Goal: Information Seeking & Learning: Learn about a topic

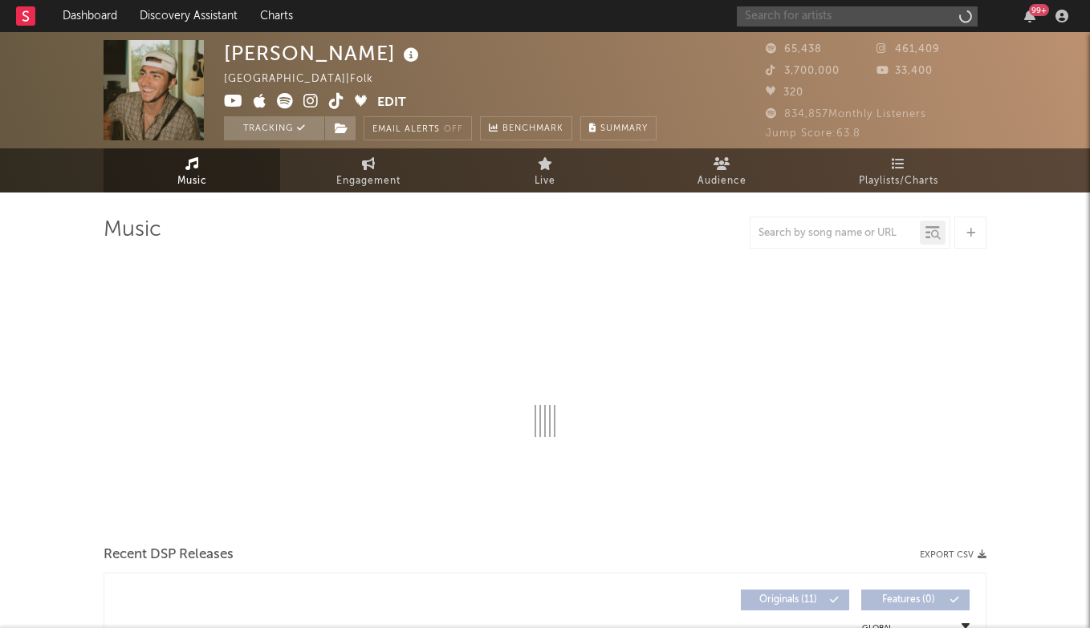
click at [822, 18] on input "text" at bounding box center [857, 16] width 241 height 20
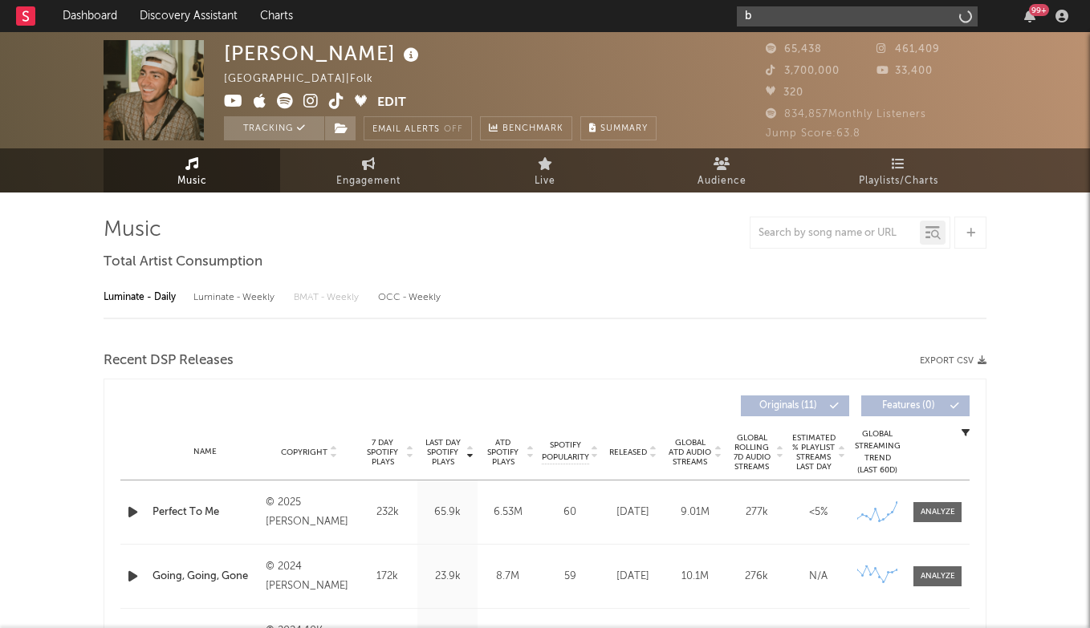
type input "ba"
select select "6m"
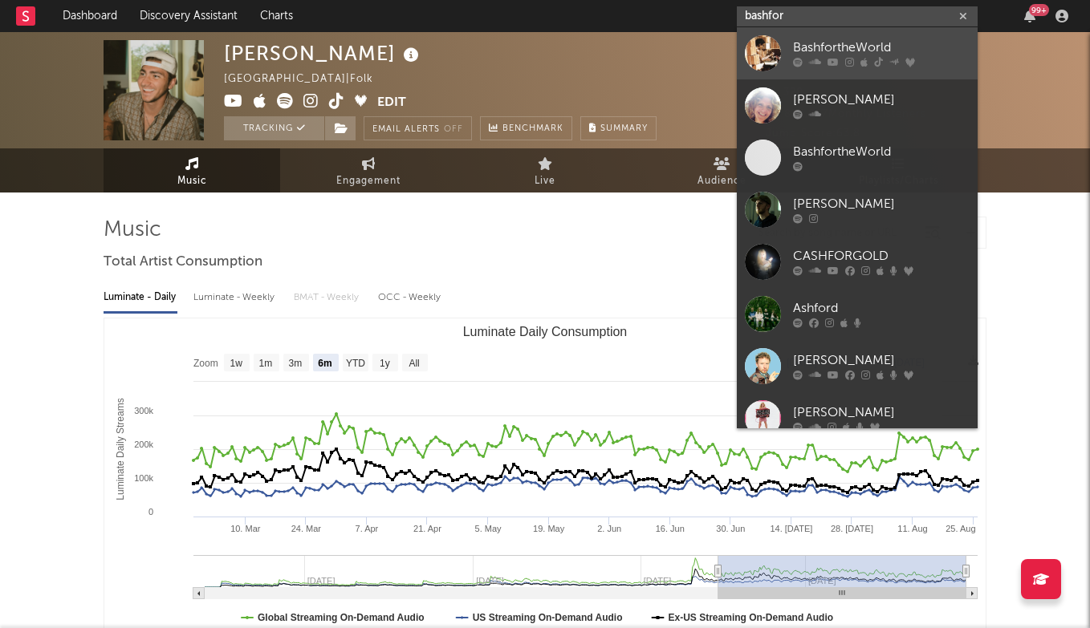
type input "bashfor"
click at [855, 42] on div "BashfortheWorld" at bounding box center [881, 48] width 177 height 19
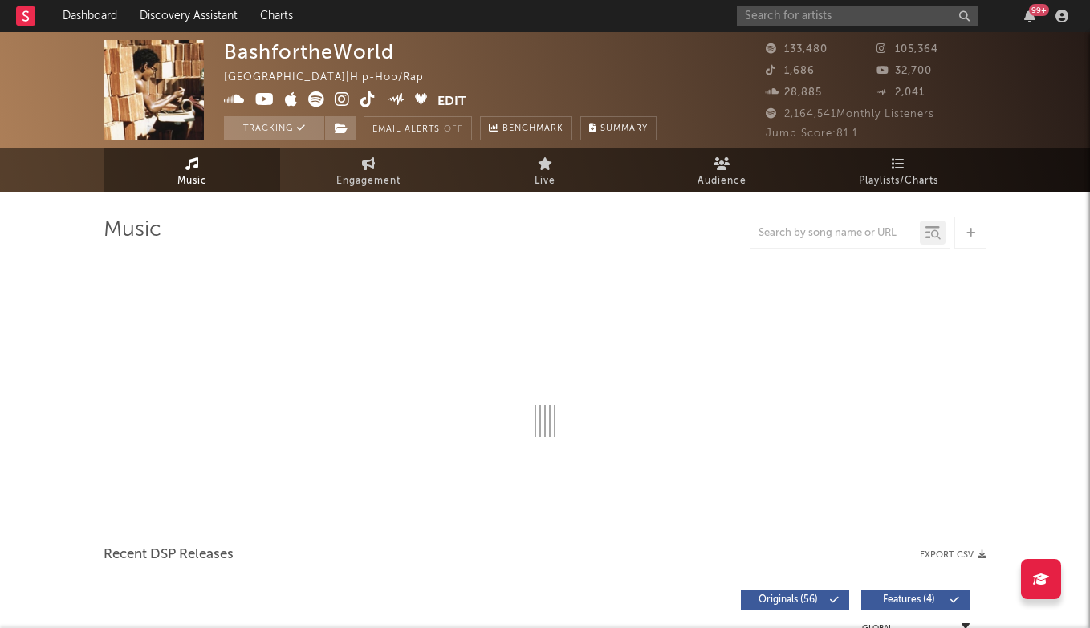
select select "6m"
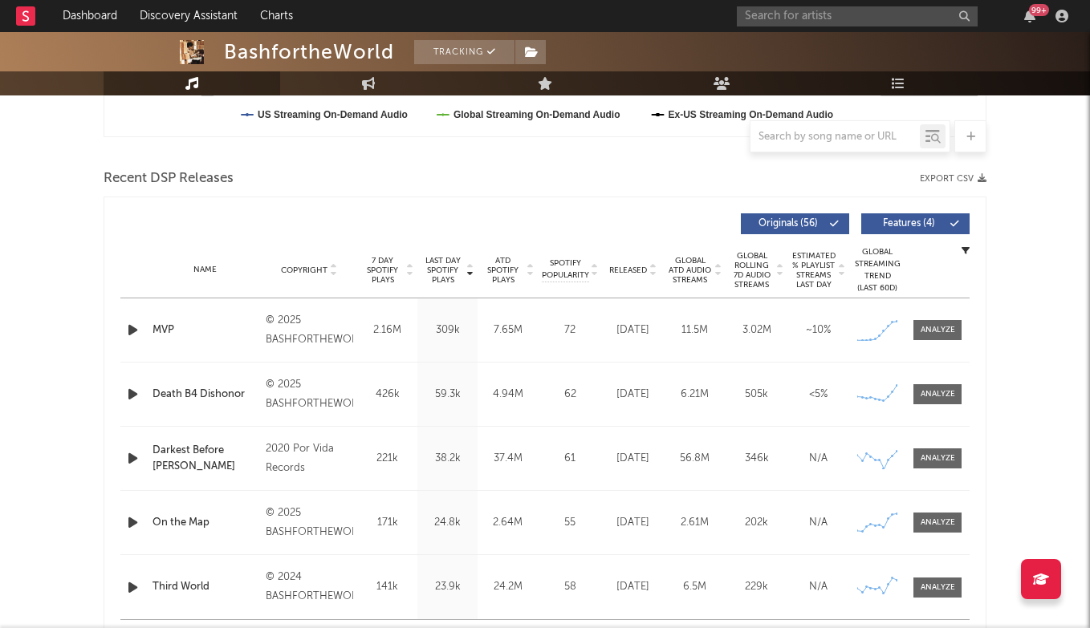
scroll to position [610, 0]
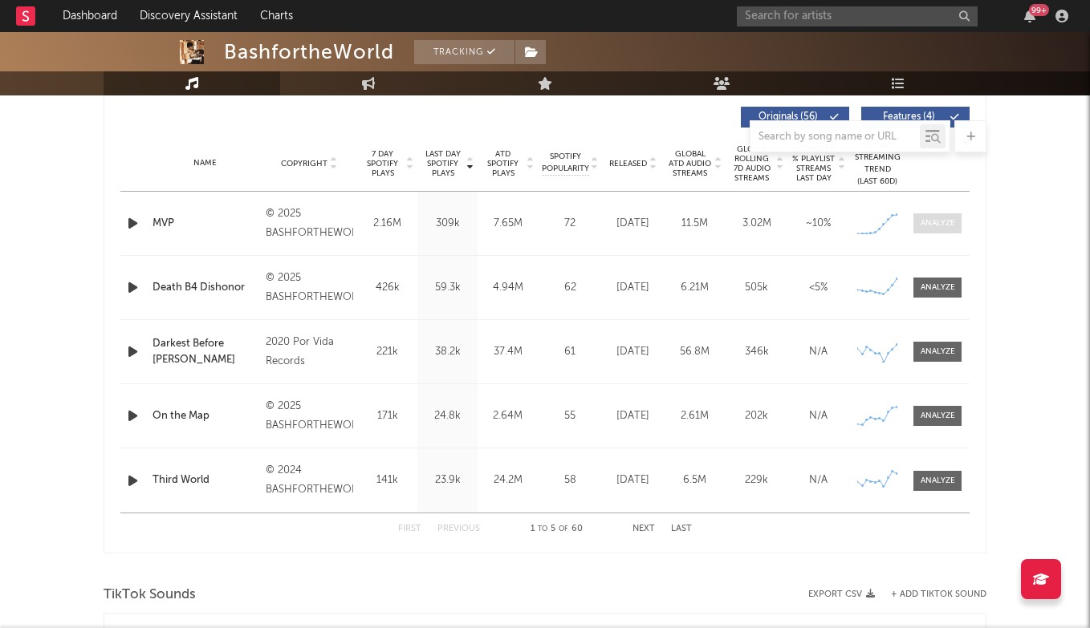
click at [929, 221] on div at bounding box center [937, 223] width 35 height 12
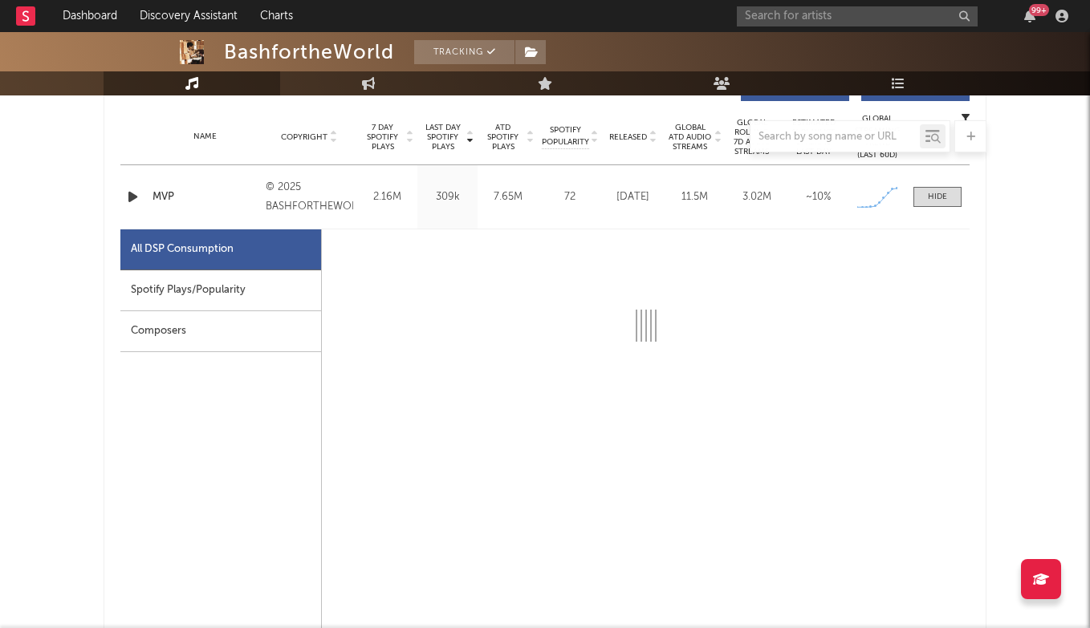
select select "1w"
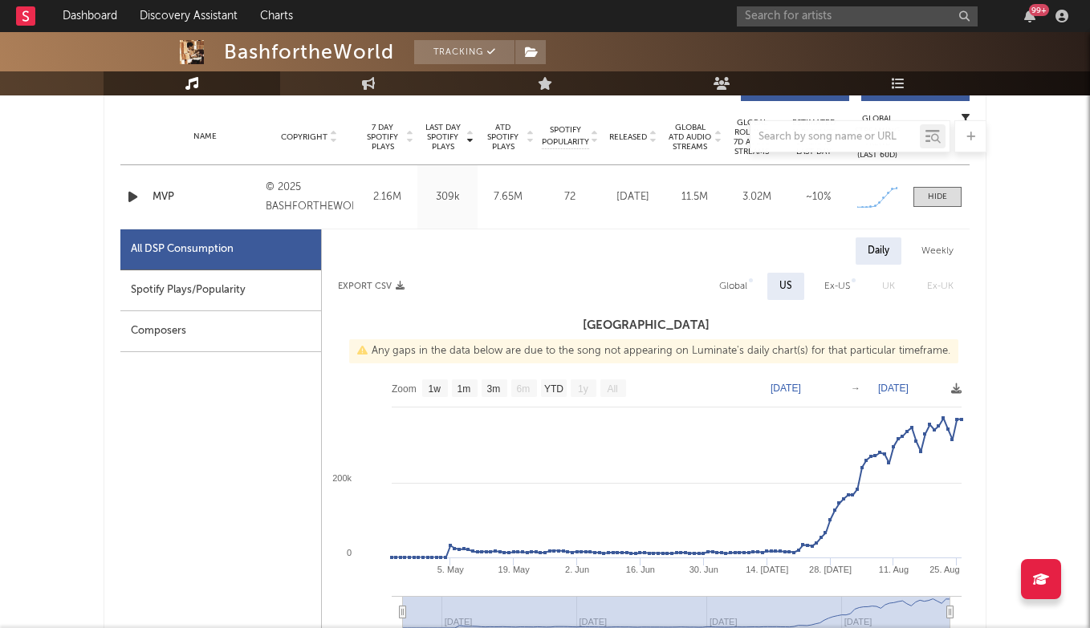
scroll to position [638, 0]
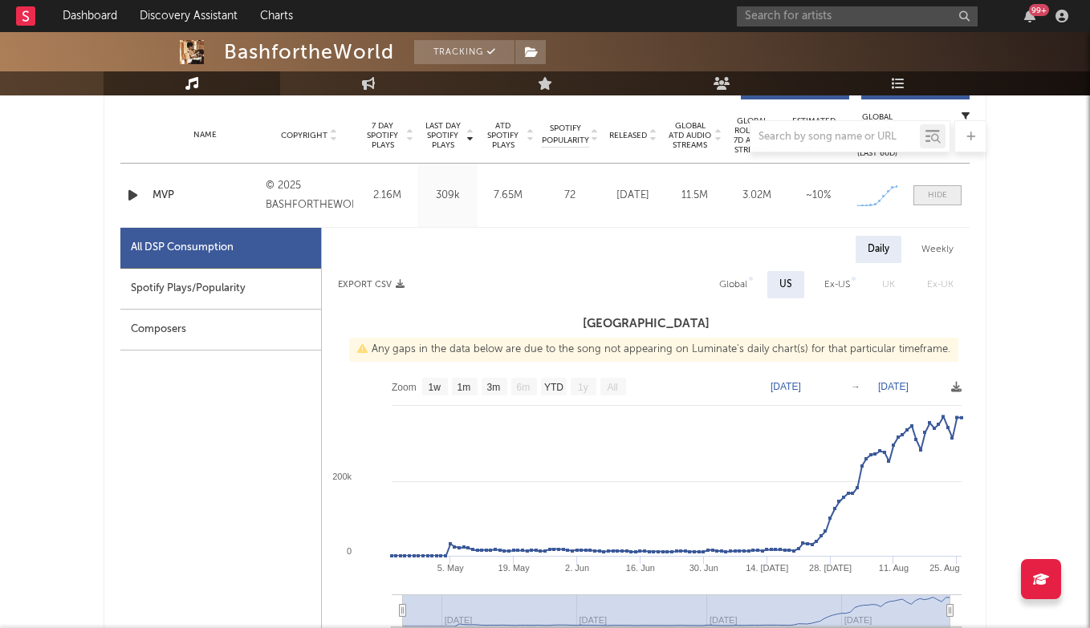
click at [935, 189] on div at bounding box center [937, 195] width 19 height 12
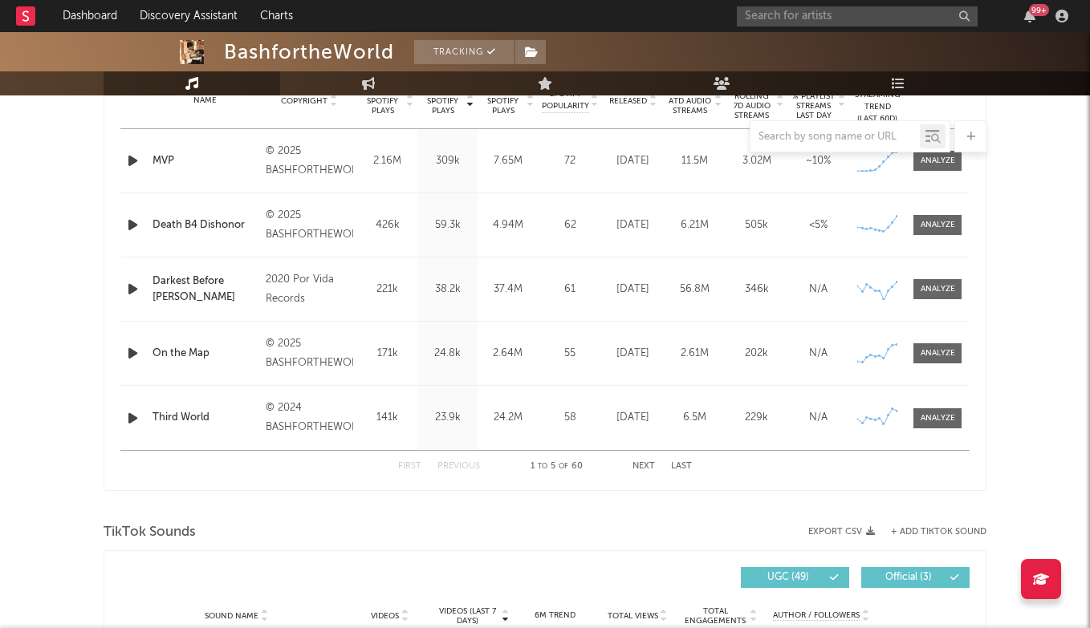
scroll to position [674, 0]
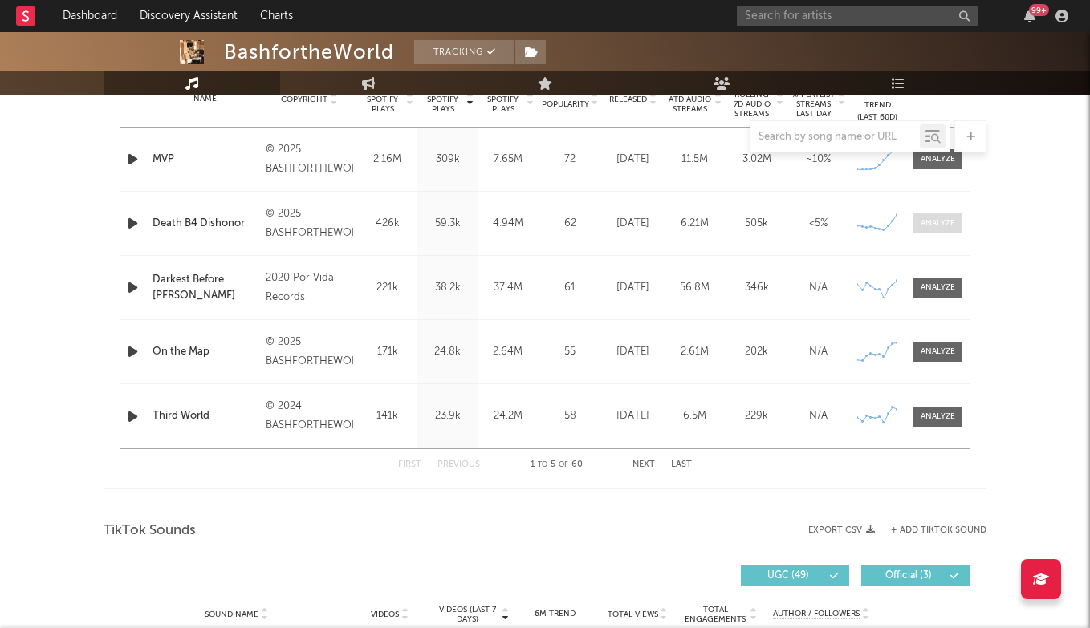
click at [934, 223] on div at bounding box center [937, 223] width 35 height 12
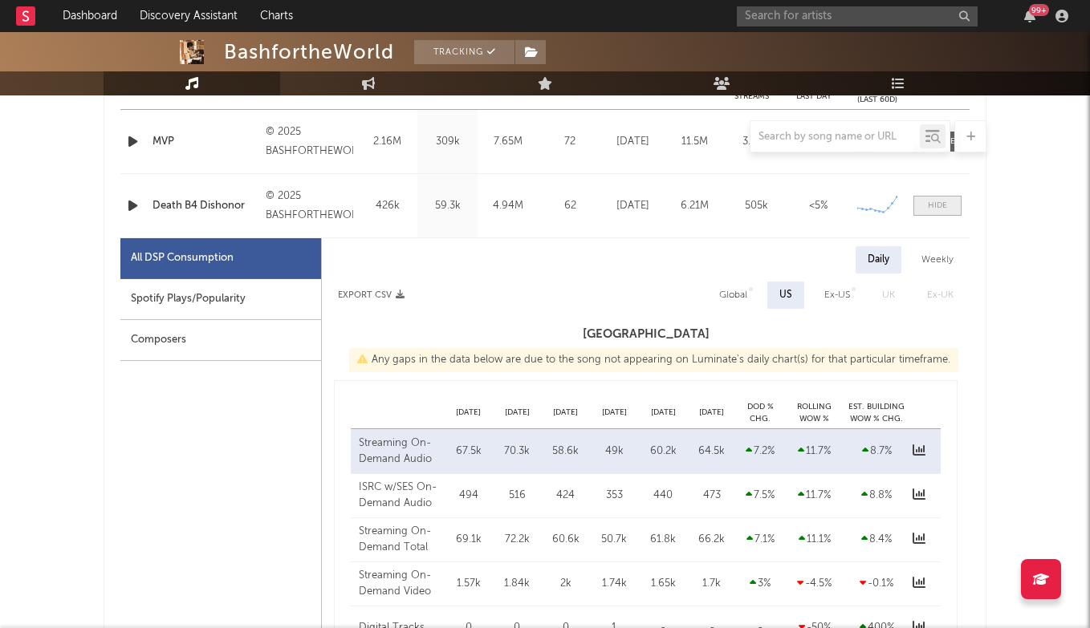
scroll to position [698, 0]
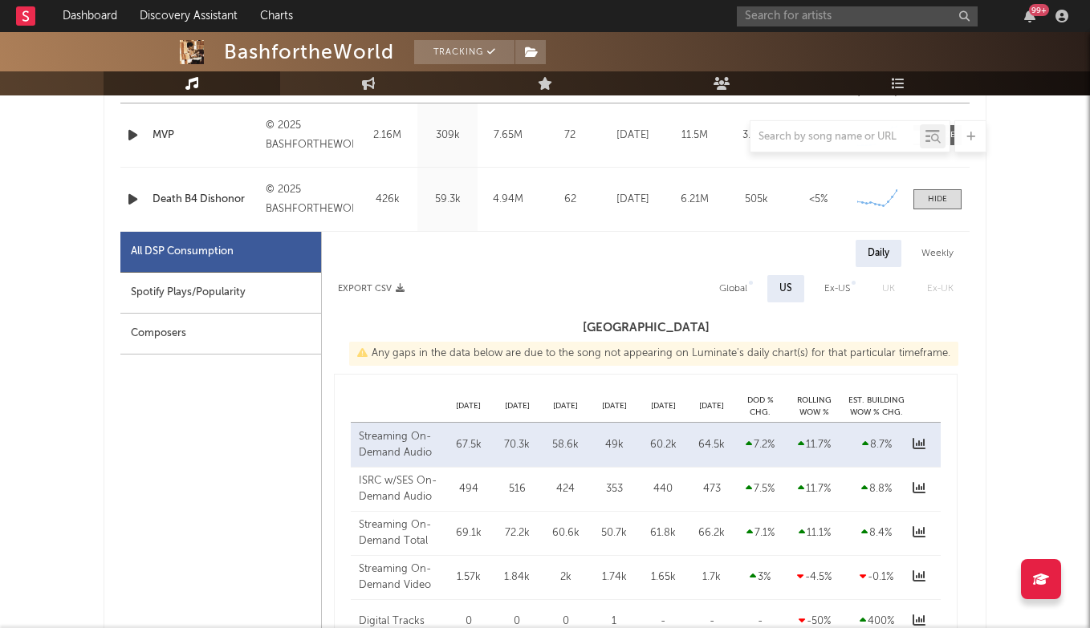
select select "1w"
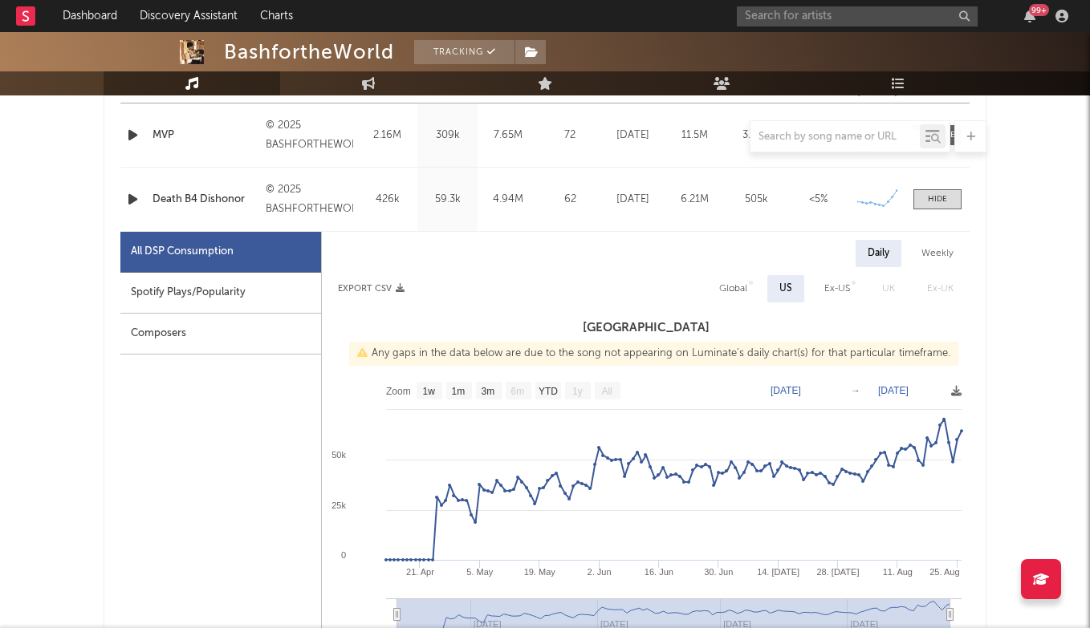
click at [936, 188] on div "Name Death B4 Dishonor Copyright © 2025 BASHFORTHEWORLDLLC Label BASHFORTHEWORL…" at bounding box center [544, 199] width 849 height 63
click at [932, 197] on div at bounding box center [937, 199] width 19 height 12
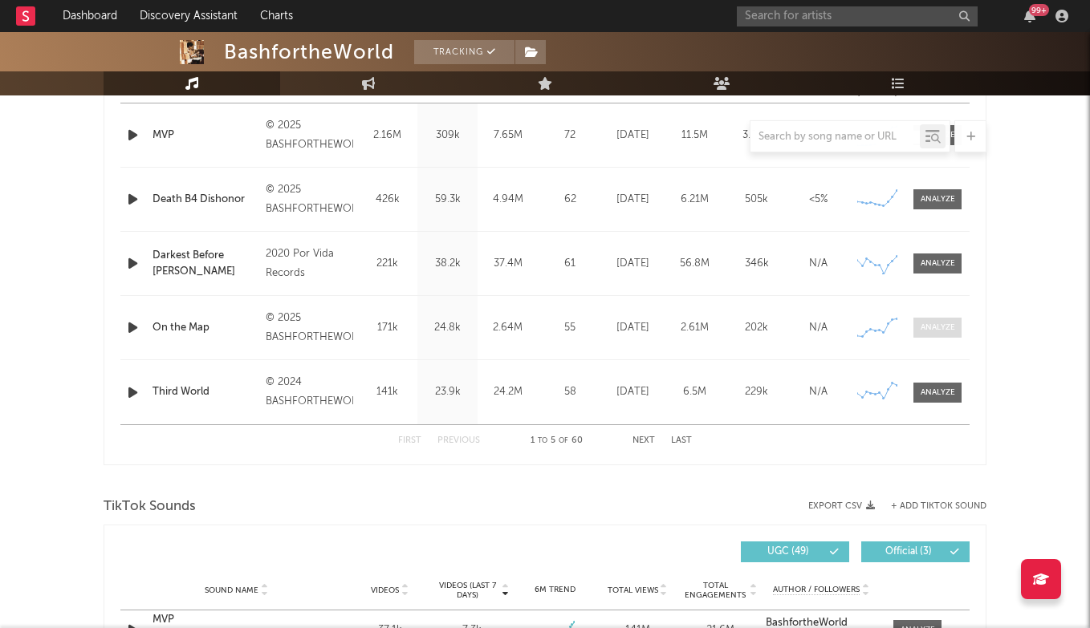
click at [945, 321] on span at bounding box center [937, 328] width 48 height 20
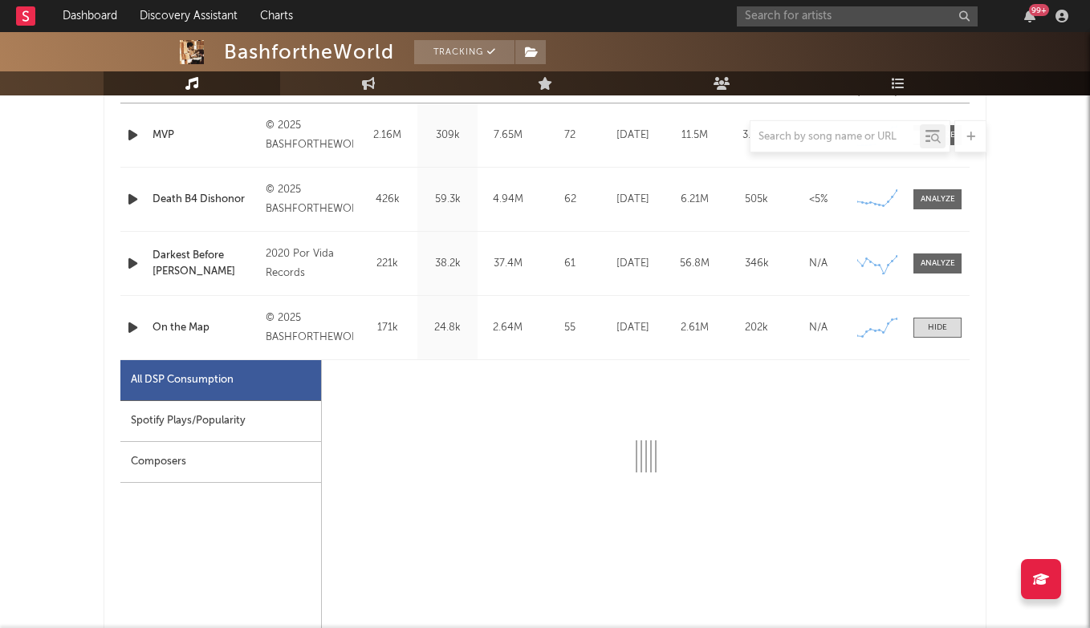
select select "6m"
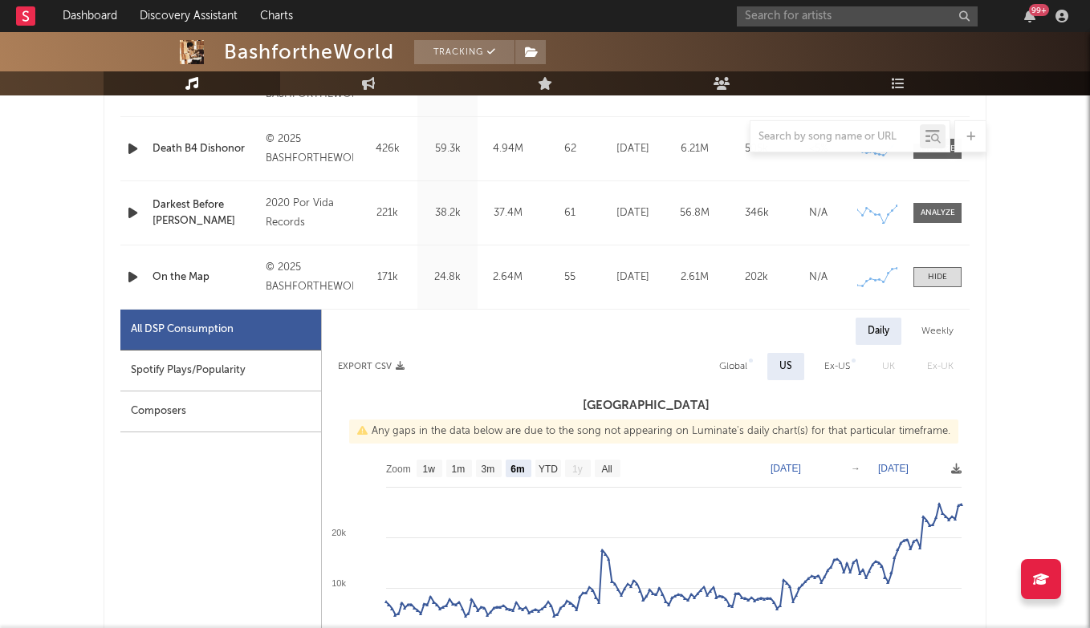
scroll to position [764, 0]
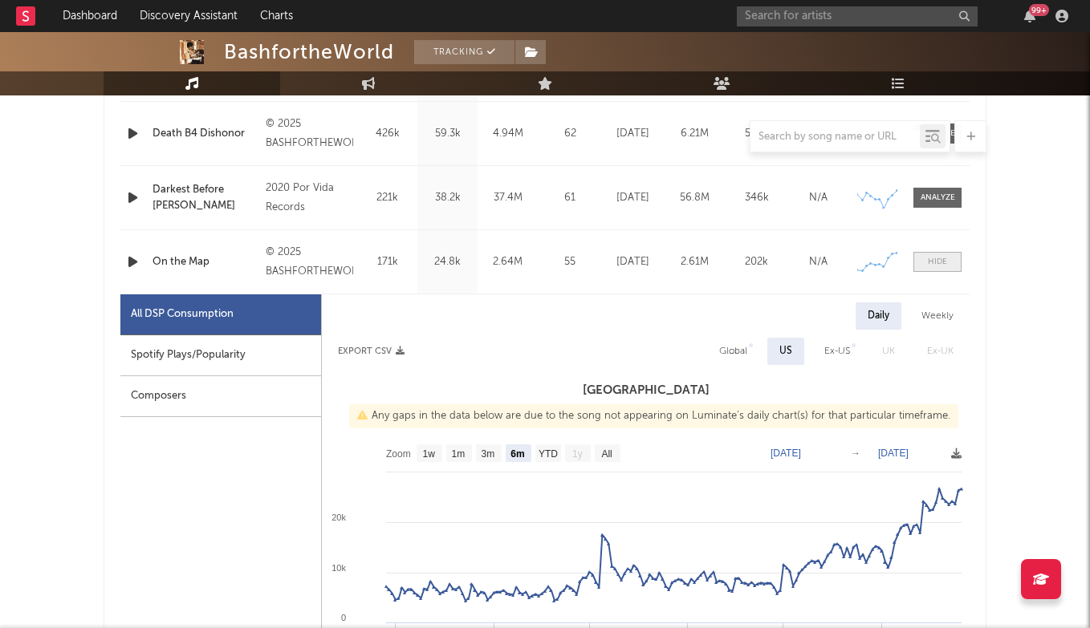
click at [931, 262] on div at bounding box center [937, 262] width 19 height 12
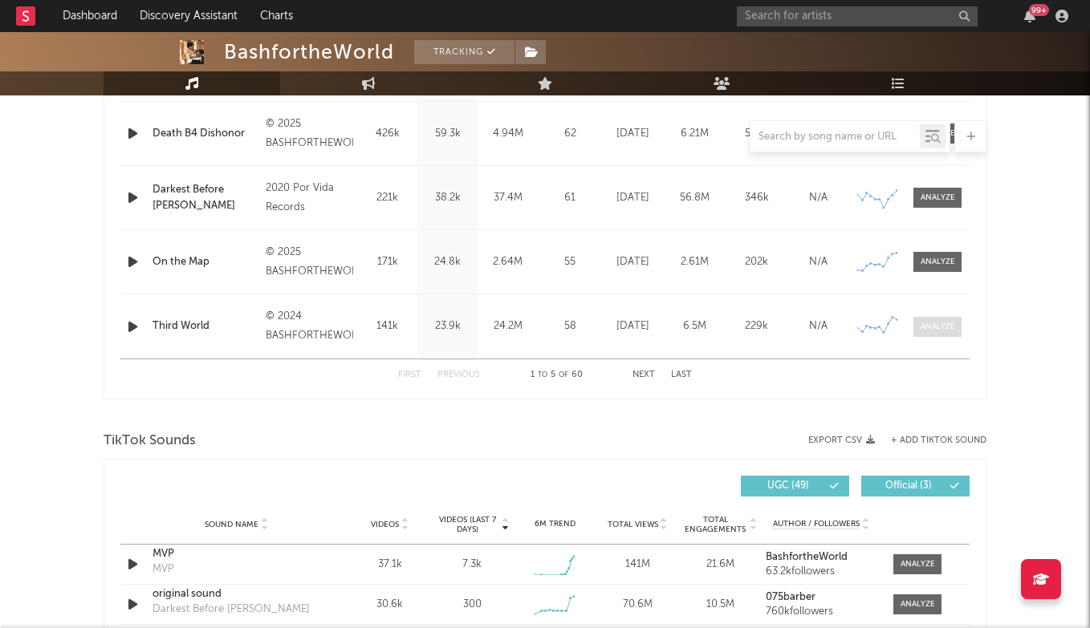
click at [931, 330] on div at bounding box center [937, 327] width 35 height 12
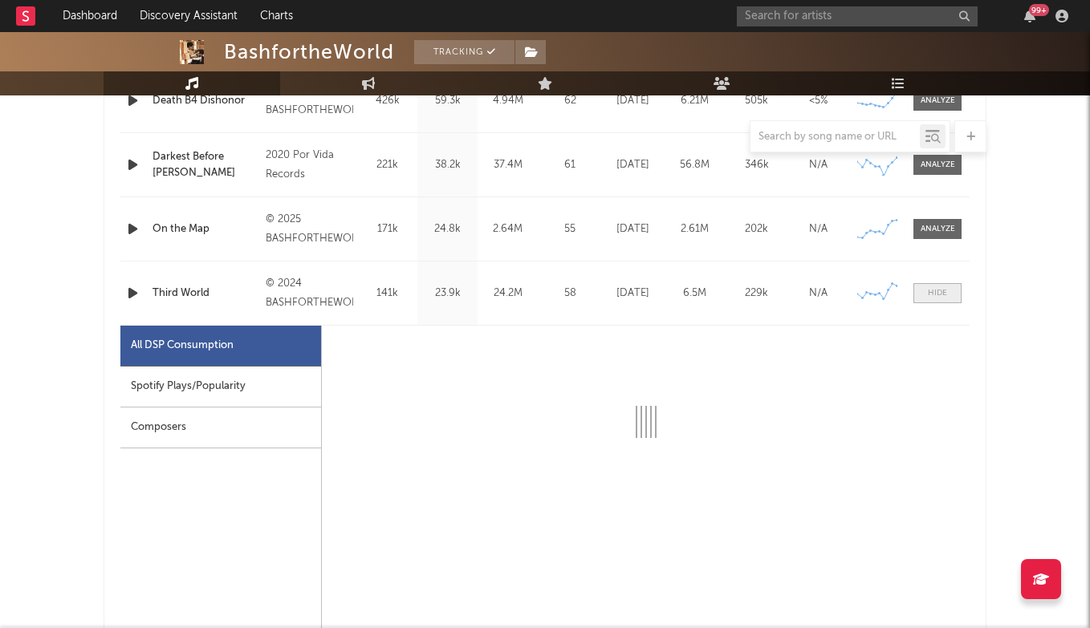
scroll to position [843, 0]
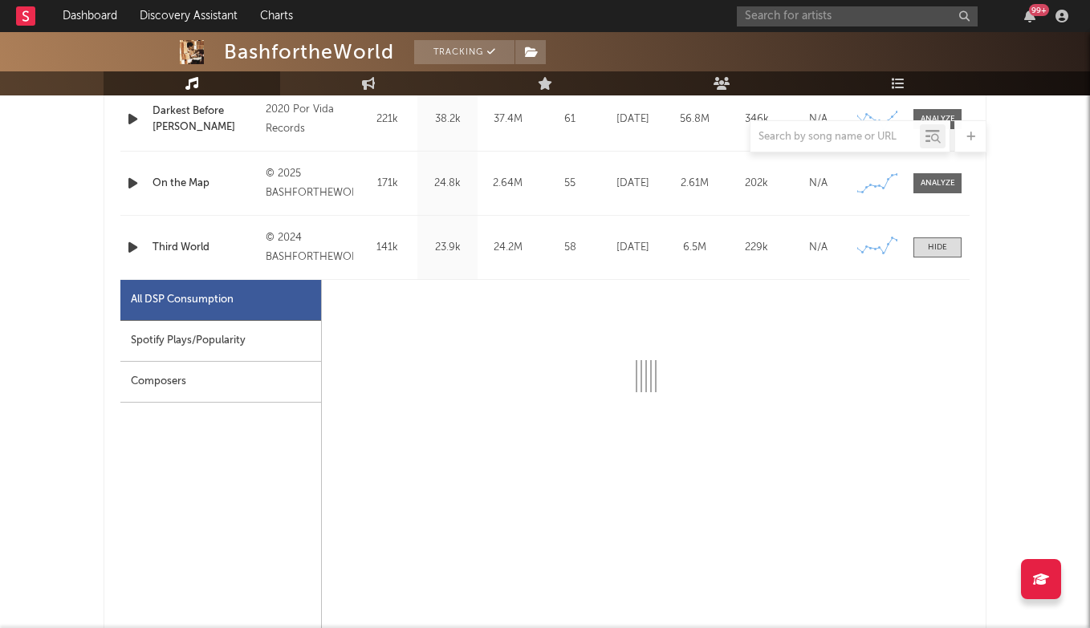
select select "6m"
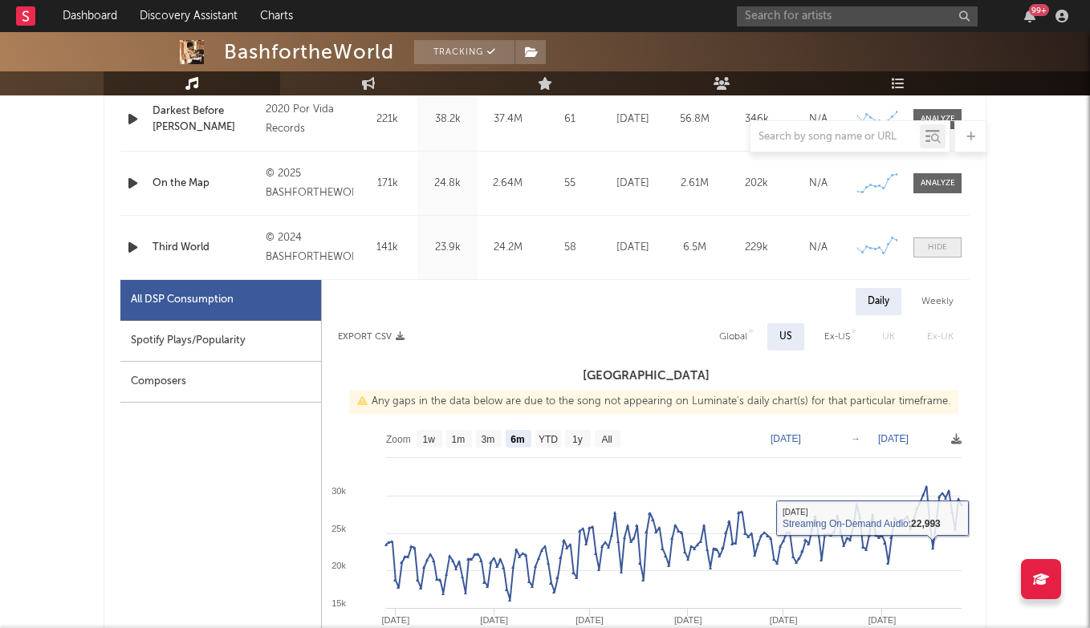
click at [939, 247] on div at bounding box center [937, 248] width 19 height 12
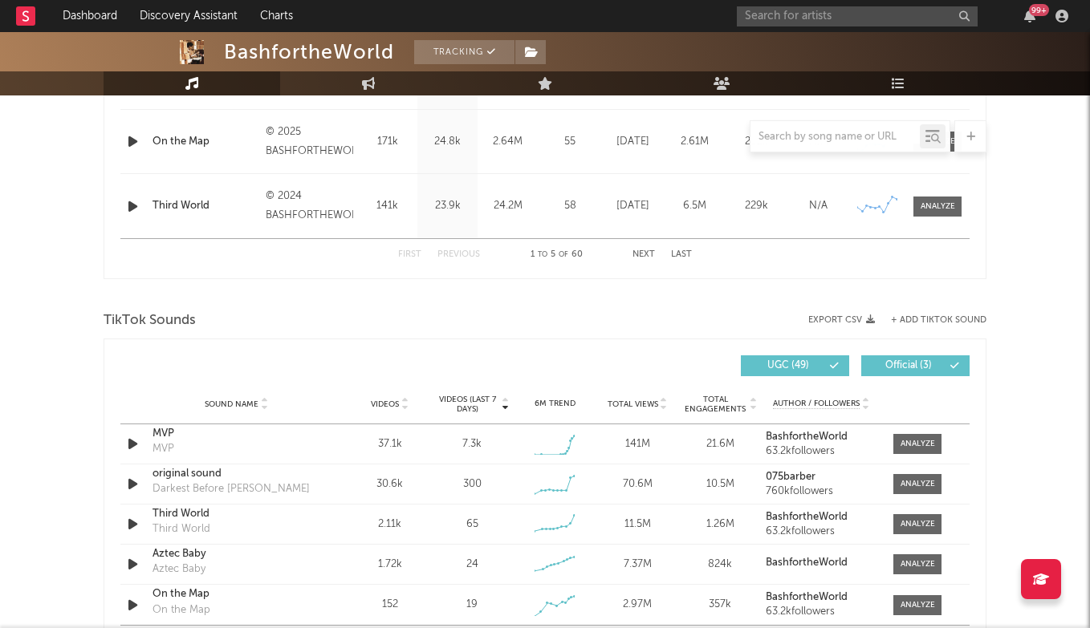
scroll to position [957, 0]
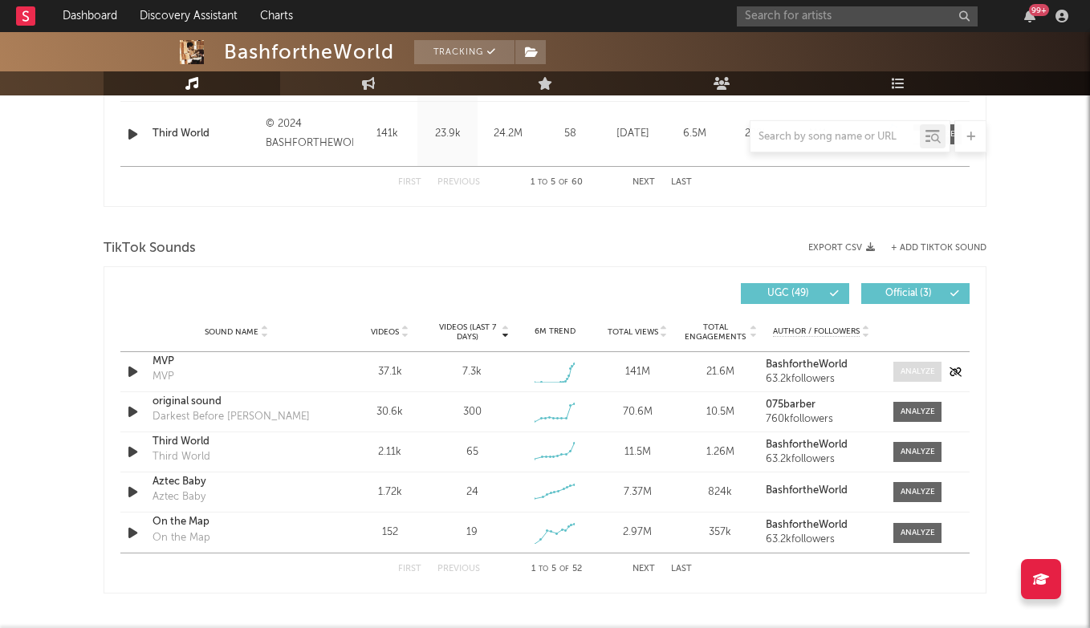
click at [914, 373] on div at bounding box center [917, 372] width 35 height 12
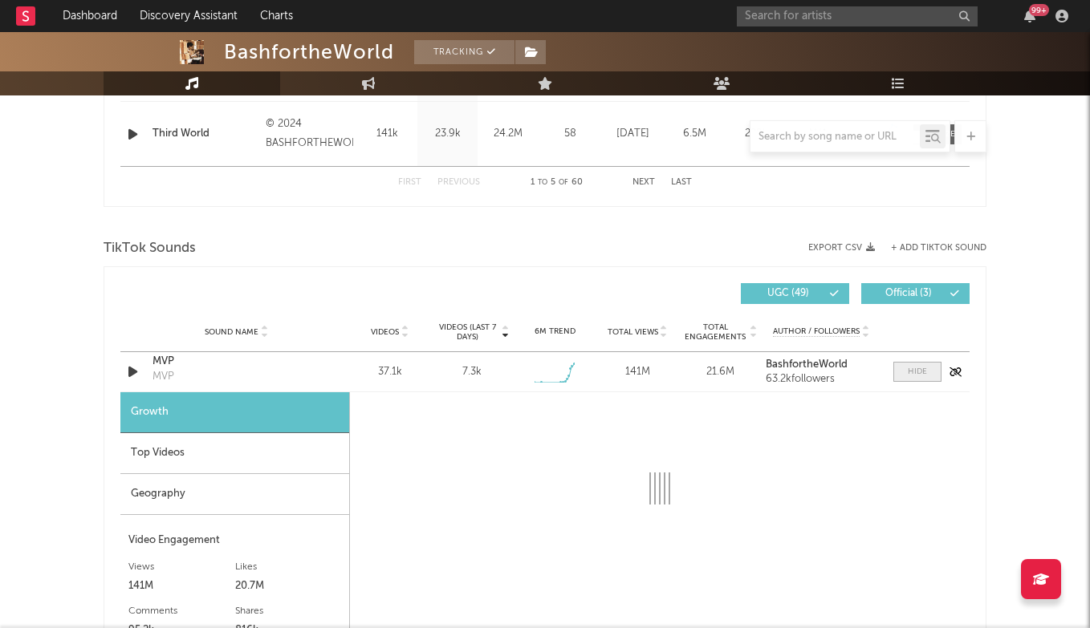
select select "1w"
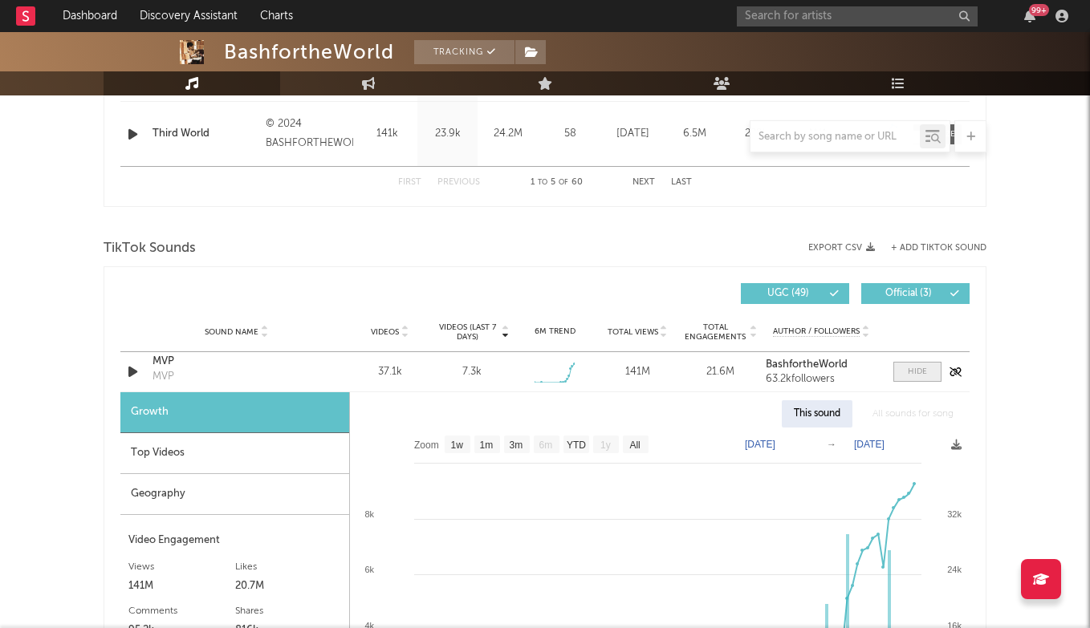
click at [914, 373] on div at bounding box center [917, 372] width 19 height 12
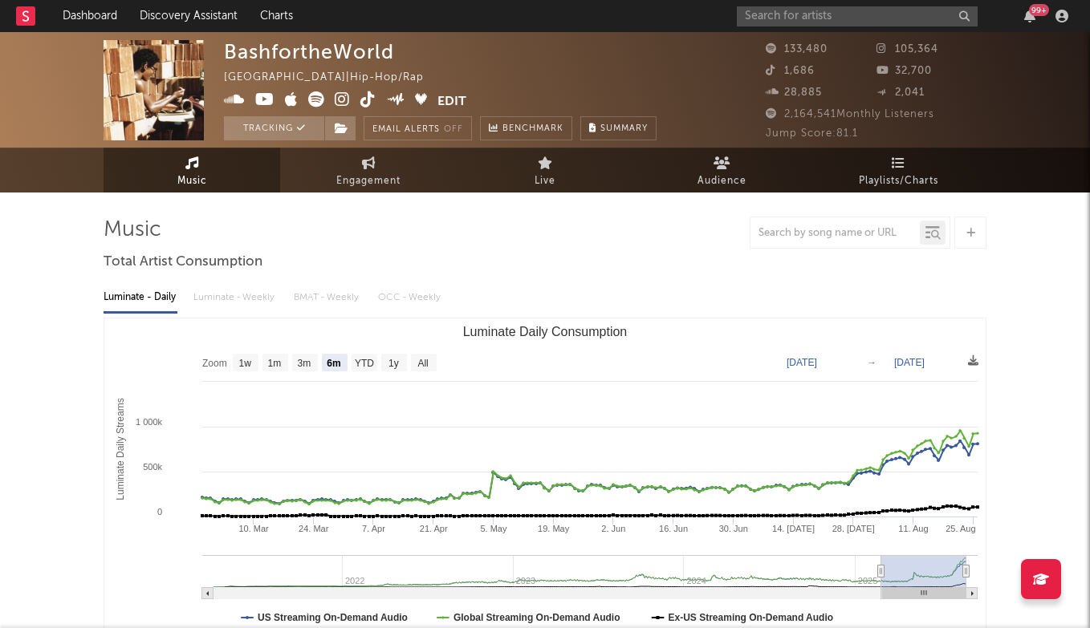
scroll to position [0, 0]
